Goal: Check status

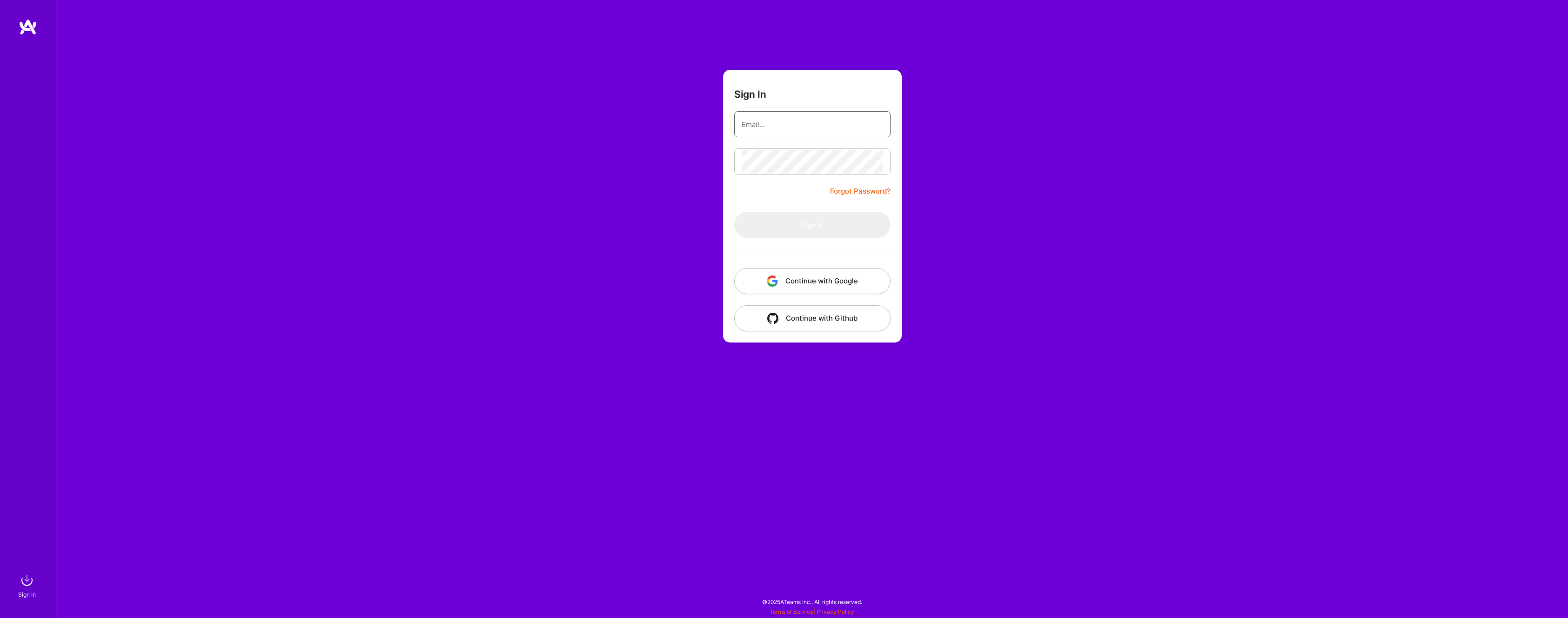
click at [827, 132] on input "email" at bounding box center [812, 124] width 141 height 24
type input "[EMAIL_ADDRESS][DOMAIN_NAME]"
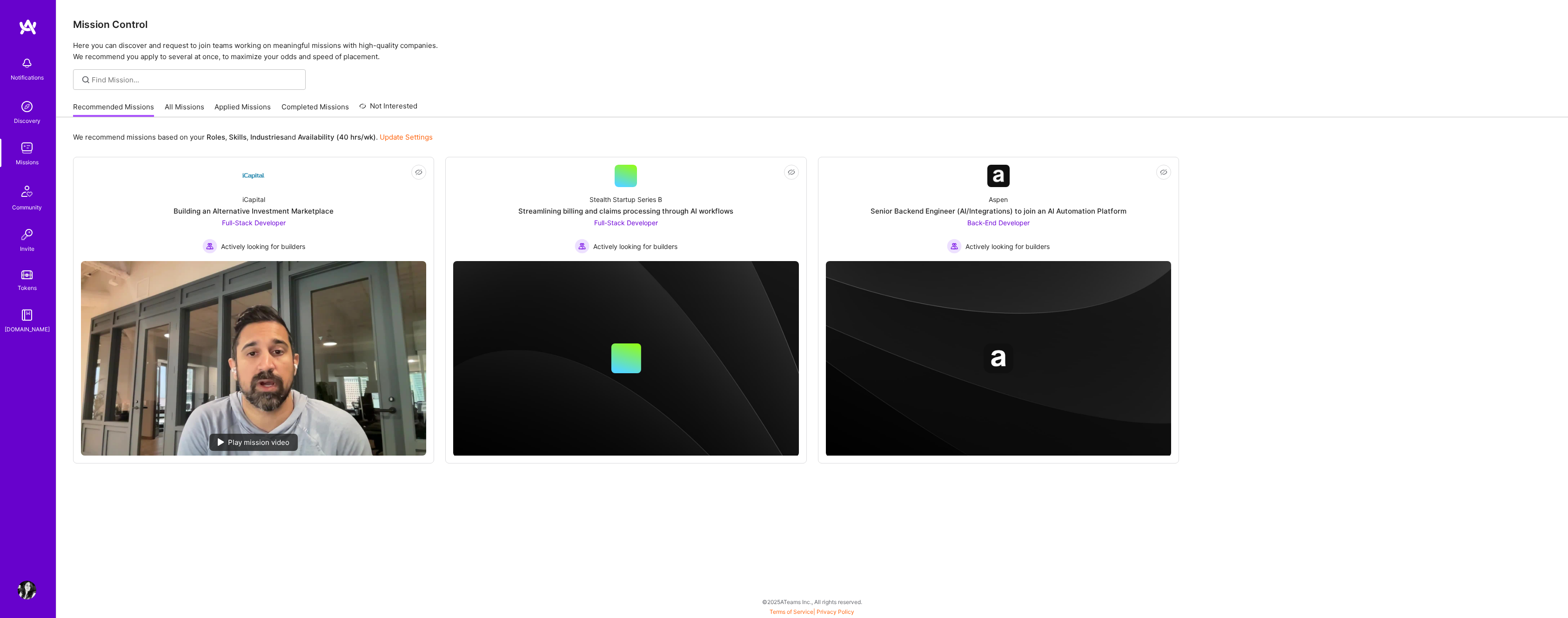
click at [235, 114] on link "Applied Missions" at bounding box center [243, 109] width 56 height 15
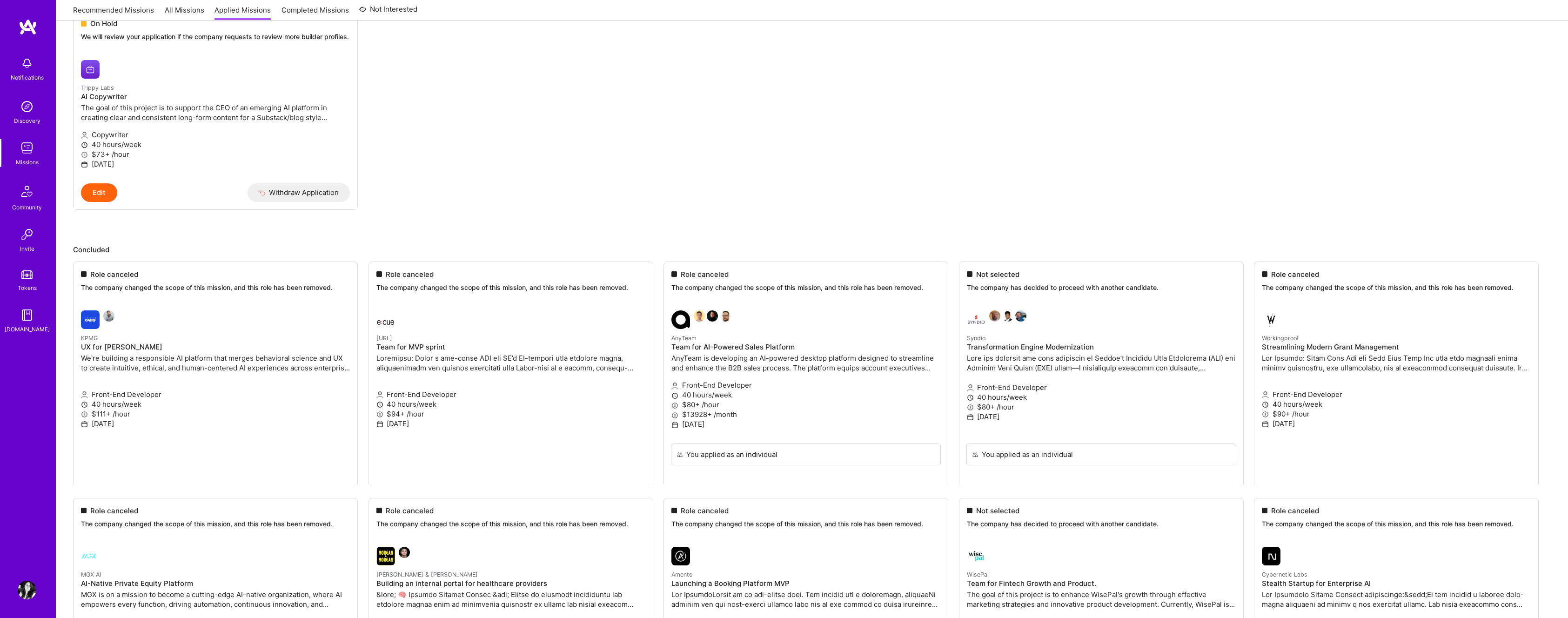
scroll to position [149, 0]
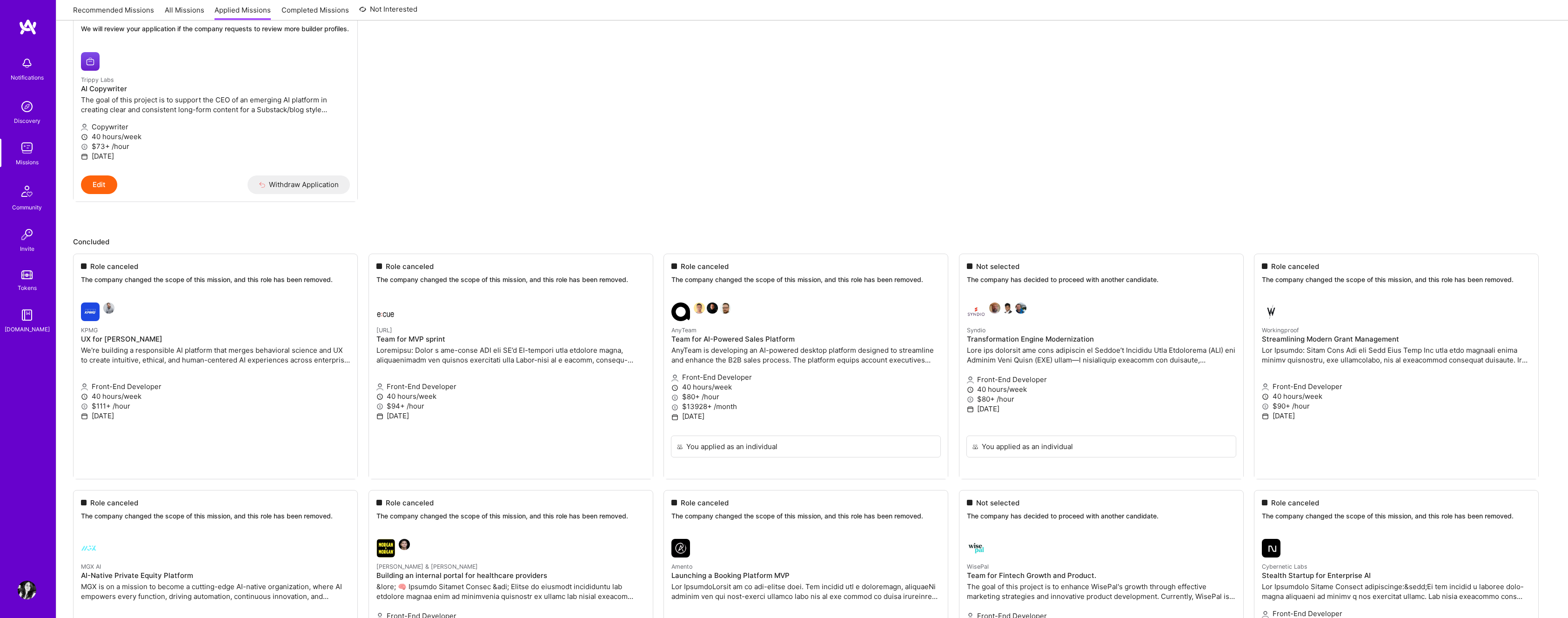
drag, startPoint x: 415, startPoint y: 346, endPoint x: 406, endPoint y: 329, distance: 19.2
drag, startPoint x: 396, startPoint y: 362, endPoint x: 411, endPoint y: 304, distance: 59.9
